Goal: Task Accomplishment & Management: Complete application form

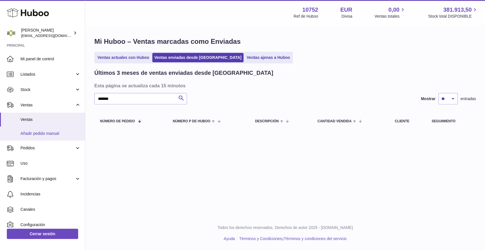
click at [56, 133] on span "Añadir pedido manual" at bounding box center [50, 133] width 60 height 5
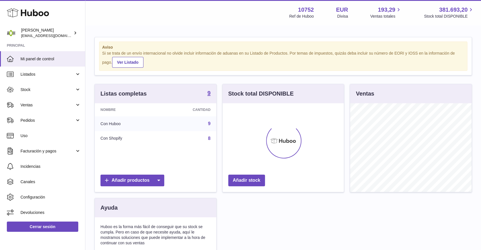
scroll to position [89, 121]
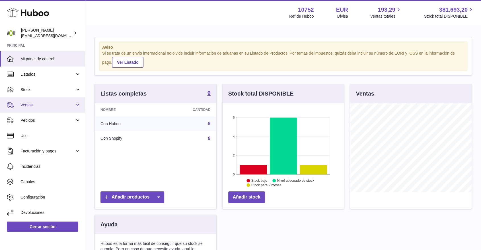
click at [73, 102] on span "Ventas" at bounding box center [47, 104] width 54 height 5
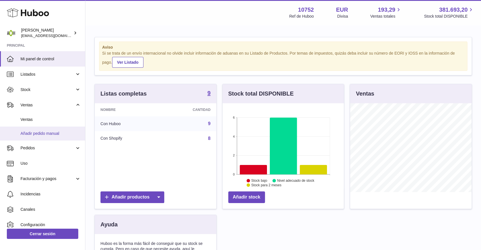
click at [44, 129] on link "Añadir pedido manual" at bounding box center [42, 134] width 85 height 14
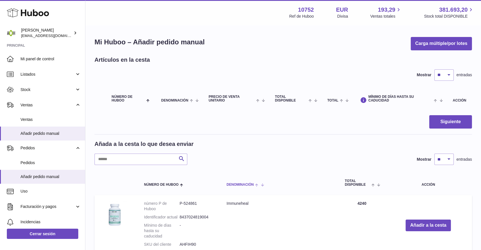
click at [243, 183] on span "Denominación" at bounding box center [239, 185] width 27 height 4
click at [421, 225] on button "Añadir a la cesta" at bounding box center [427, 226] width 45 height 12
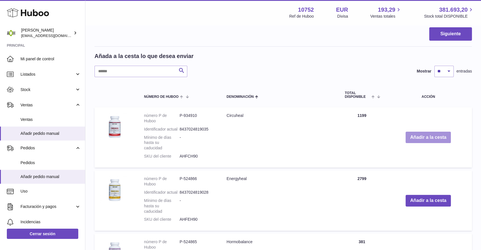
scroll to position [139, 0]
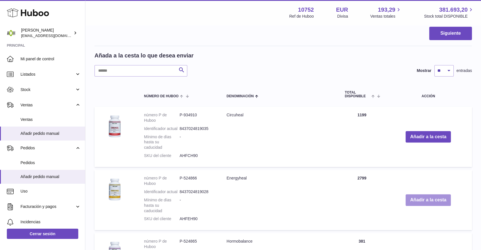
click at [438, 198] on button "Añadir a la cesta" at bounding box center [427, 200] width 45 height 12
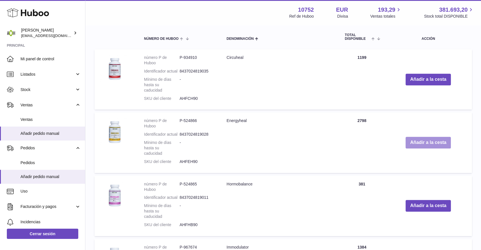
scroll to position [248, 0]
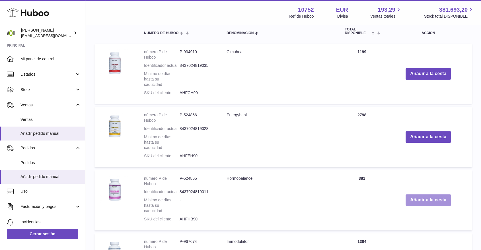
click at [434, 199] on button "Añadir a la cesta" at bounding box center [427, 200] width 45 height 12
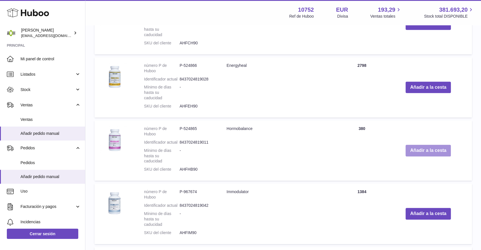
scroll to position [345, 0]
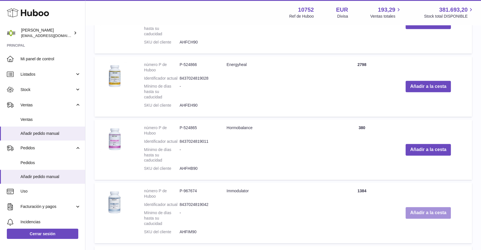
click at [443, 211] on button "Añadir a la cesta" at bounding box center [427, 213] width 45 height 12
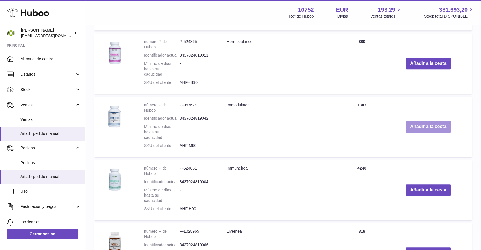
scroll to position [480, 0]
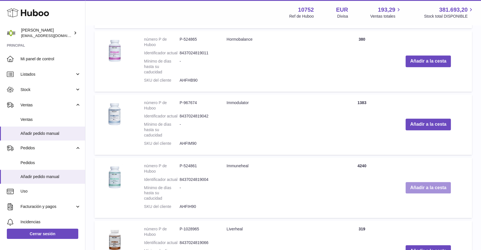
click at [428, 188] on button "Añadir a la cesta" at bounding box center [427, 188] width 45 height 12
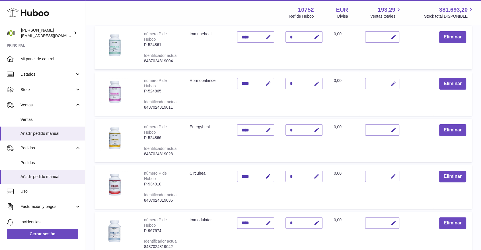
scroll to position [0, 0]
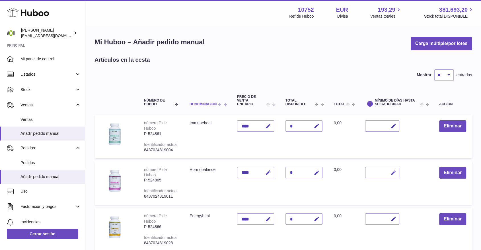
click at [197, 105] on span "Denominación" at bounding box center [202, 104] width 27 height 4
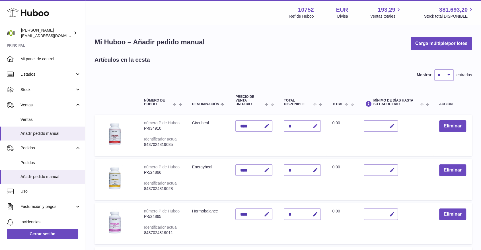
click at [316, 124] on icon "button" at bounding box center [315, 126] width 6 height 6
type input "*"
click at [316, 125] on icon "submit" at bounding box center [314, 125] width 5 height 5
click at [314, 212] on icon "button" at bounding box center [315, 214] width 6 height 6
click at [314, 212] on icon "submit" at bounding box center [314, 214] width 5 height 5
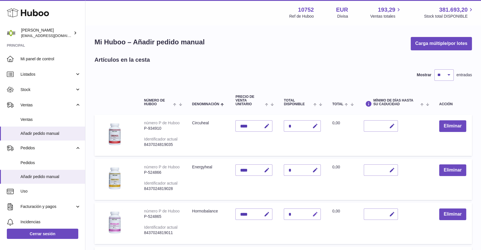
click at [314, 212] on icon "button" at bounding box center [315, 214] width 6 height 6
type input "*"
click at [315, 216] on button "submit" at bounding box center [314, 214] width 11 height 9
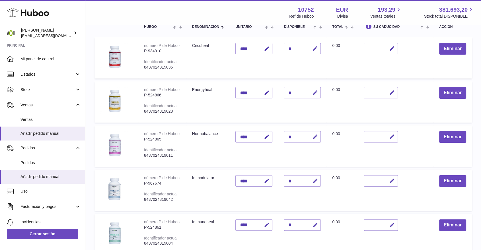
scroll to position [80, 0]
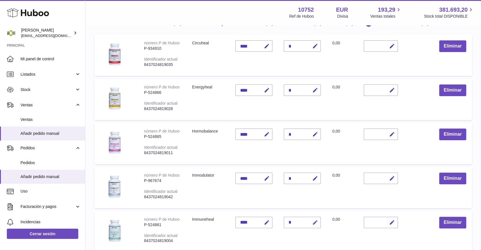
click at [313, 222] on icon "button" at bounding box center [315, 223] width 6 height 6
type input "*"
click at [313, 220] on icon "submit" at bounding box center [314, 222] width 5 height 5
click at [216, 230] on td "Immuneheal" at bounding box center [208, 231] width 44 height 41
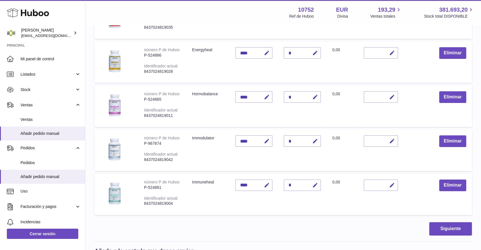
scroll to position [118, 0]
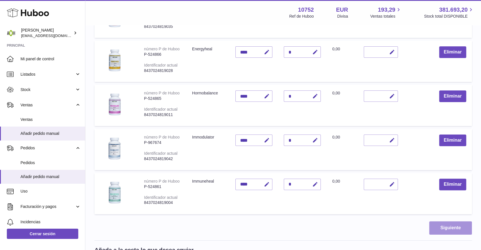
click at [448, 221] on button "Siguiente" at bounding box center [450, 227] width 43 height 13
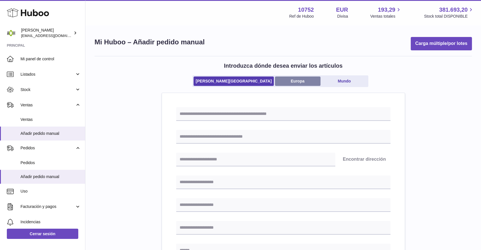
click at [300, 77] on link "Europa" at bounding box center [298, 81] width 46 height 9
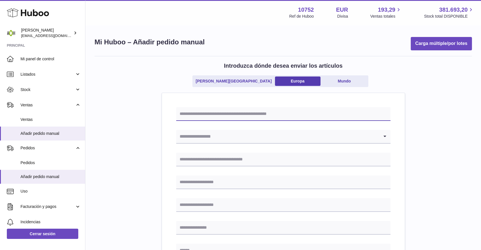
click at [223, 116] on input "text" at bounding box center [283, 114] width 214 height 14
paste input "*******"
type input "*******"
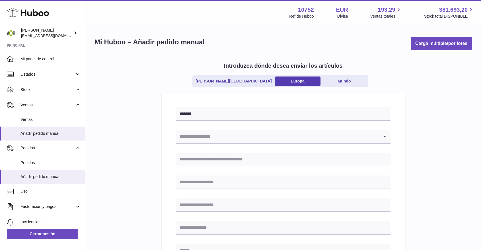
click at [218, 138] on input "Search for option" at bounding box center [277, 136] width 203 height 13
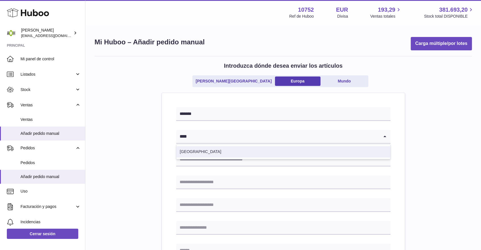
click at [194, 153] on li "[GEOGRAPHIC_DATA]" at bounding box center [283, 151] width 214 height 11
type input "****"
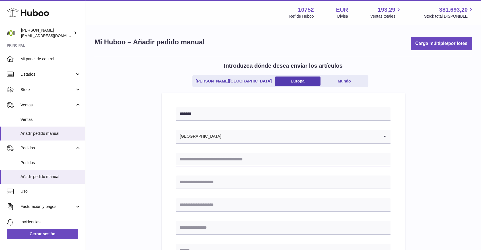
click at [193, 157] on input "text" at bounding box center [283, 160] width 214 height 14
click at [196, 160] on input "text" at bounding box center [283, 160] width 214 height 14
type input "**********"
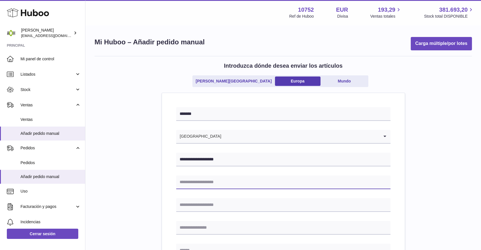
click at [214, 181] on input "text" at bounding box center [283, 182] width 214 height 14
type input "**********"
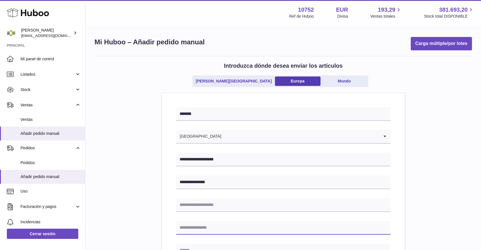
click at [184, 229] on input "text" at bounding box center [283, 228] width 214 height 14
type input "******"
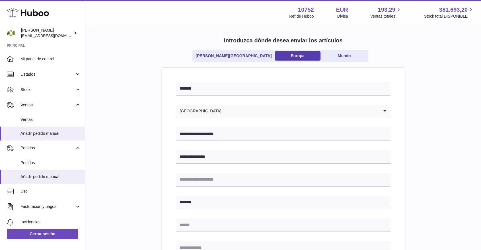
scroll to position [38, 0]
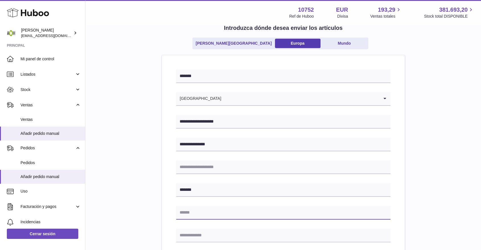
click at [189, 213] on input "text" at bounding box center [283, 213] width 214 height 14
type input "**********"
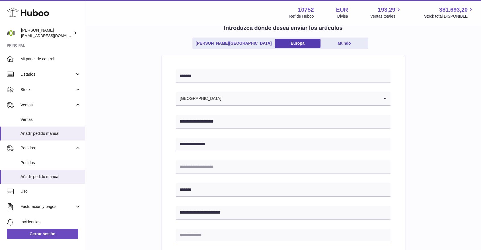
click at [182, 236] on input "text" at bounding box center [283, 236] width 214 height 14
type input "*****"
click at [168, 232] on div "**********" at bounding box center [283, 243] width 243 height 377
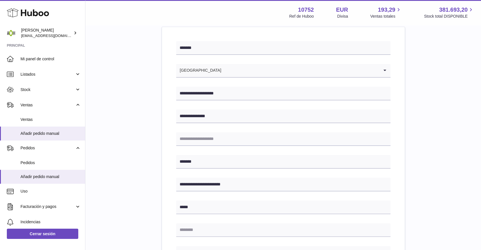
scroll to position [76, 0]
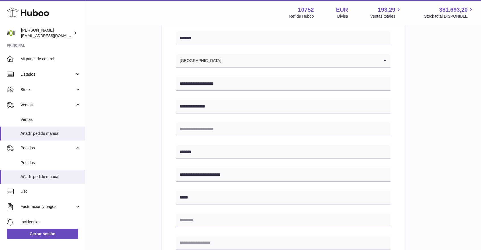
click at [183, 221] on input "text" at bounding box center [283, 221] width 214 height 14
type input "*********"
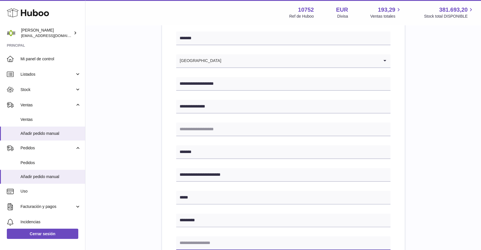
click at [187, 245] on input "text" at bounding box center [283, 243] width 214 height 14
type input "**********"
click at [437, 232] on div "**********" at bounding box center [282, 187] width 377 height 415
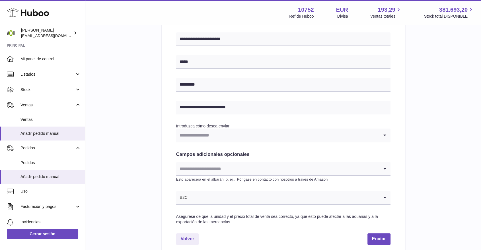
scroll to position [215, 0]
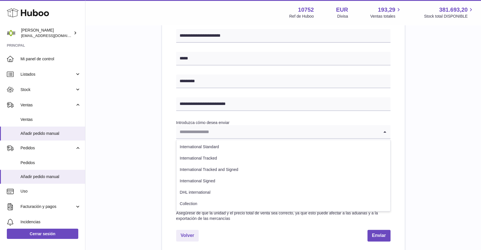
click at [351, 132] on input "Search for option" at bounding box center [277, 131] width 203 height 13
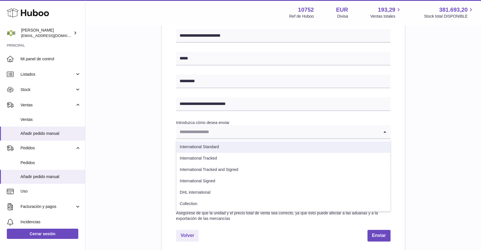
click at [317, 145] on li "International Standard" at bounding box center [283, 146] width 214 height 11
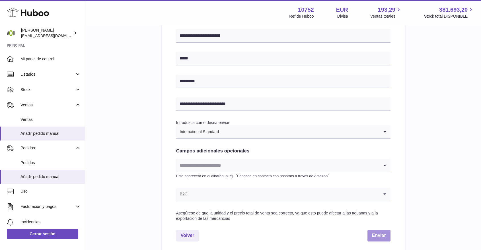
drag, startPoint x: 387, startPoint y: 237, endPoint x: 268, endPoint y: 255, distance: 120.5
click at [384, 233] on button "Enviar" at bounding box center [378, 236] width 23 height 12
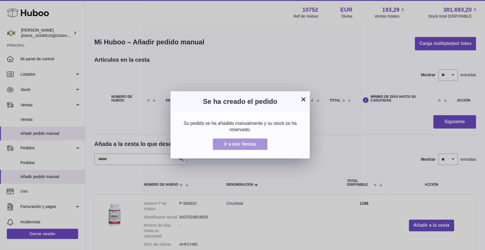
click at [247, 146] on span "Ir a mis Ventas" at bounding box center [240, 144] width 32 height 5
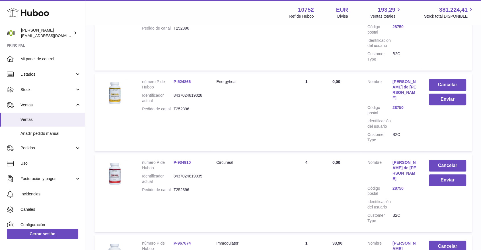
scroll to position [93, 0]
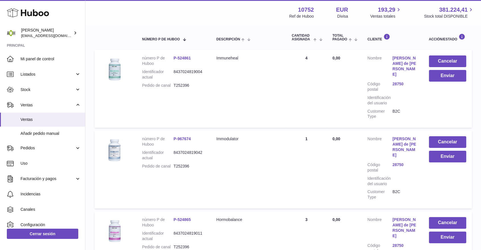
click at [480, 20] on div "Menú Huboo 10752 Ref de Huboo EUR Divisa 193,29 Ventas totales 381.224,41 Stock…" at bounding box center [282, 12] width 395 height 25
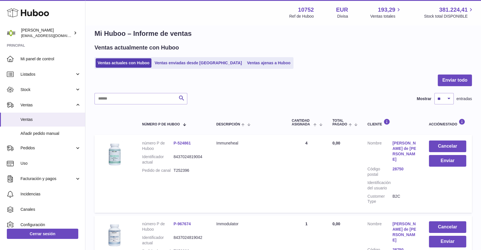
scroll to position [0, 0]
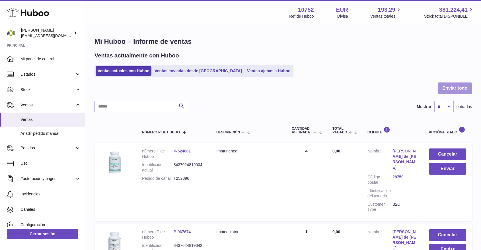
click at [450, 89] on button "Enviar todo" at bounding box center [454, 88] width 34 height 12
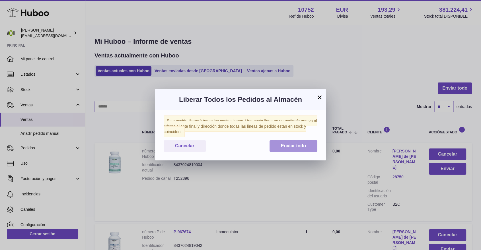
click at [300, 144] on span "Enviar todo" at bounding box center [293, 145] width 25 height 5
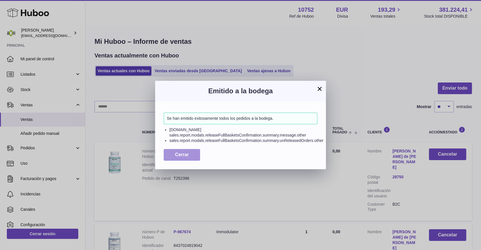
click at [191, 156] on button "Cerrar" at bounding box center [182, 155] width 36 height 12
